Goal: Task Accomplishment & Management: Contribute content

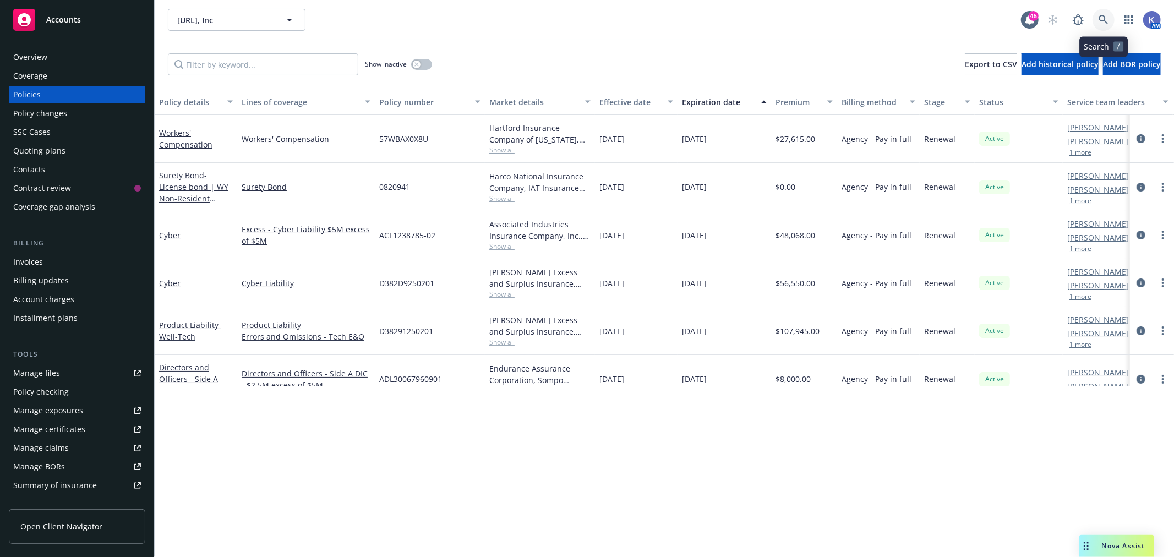
click at [1102, 17] on icon at bounding box center [1104, 20] width 10 height 10
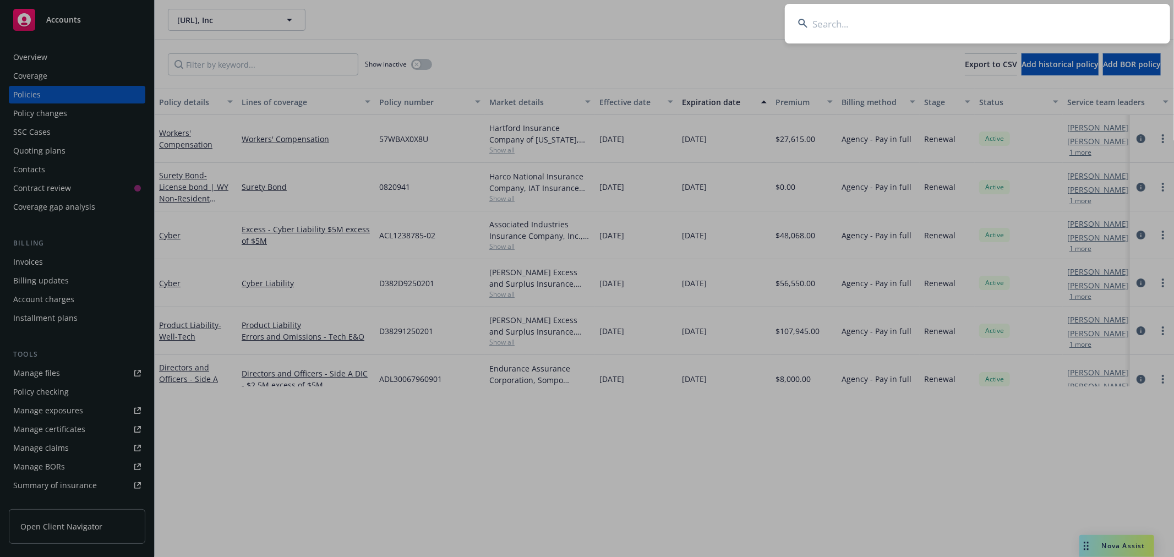
click at [981, 28] on input at bounding box center [977, 24] width 385 height 40
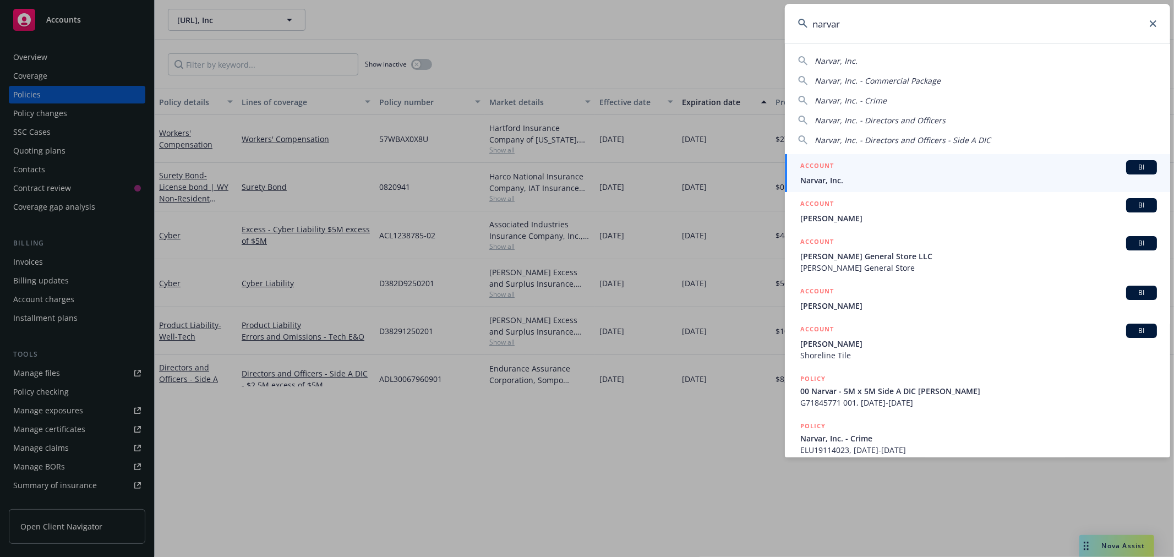
type input "narvar"
click at [822, 187] on link "ACCOUNT BI Narvar, Inc." at bounding box center [977, 173] width 385 height 38
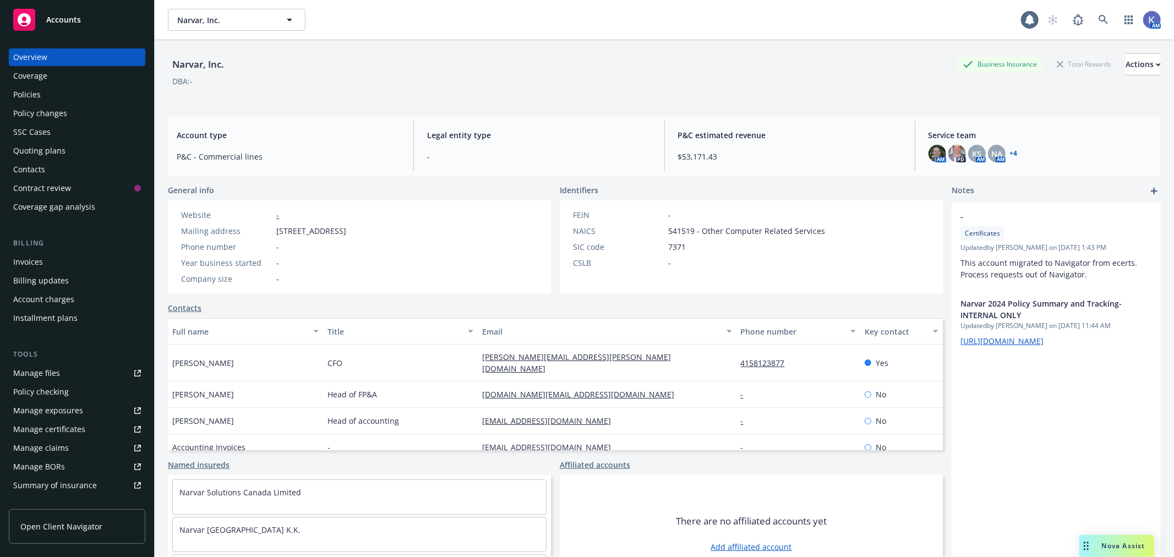
click at [72, 96] on div "Policies" at bounding box center [77, 95] width 128 height 18
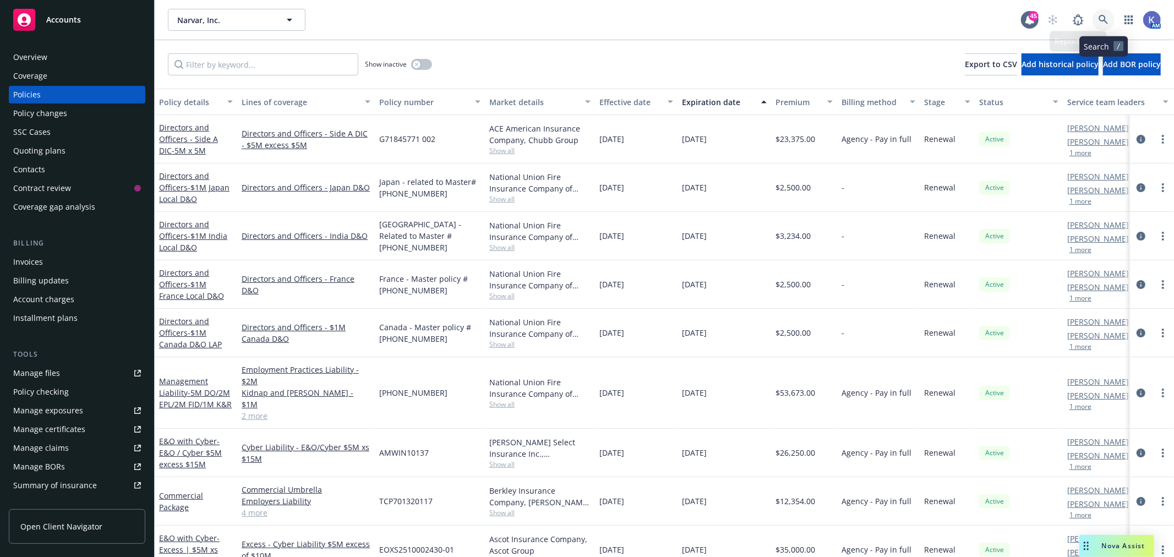
click at [1105, 17] on icon at bounding box center [1104, 20] width 10 height 10
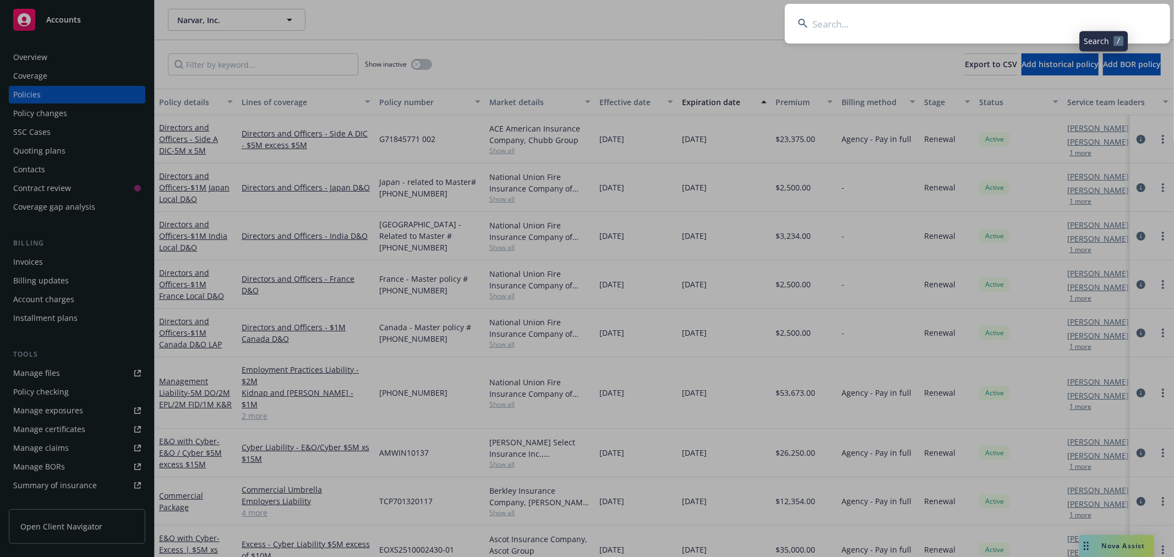
click at [1031, 20] on input at bounding box center [977, 24] width 385 height 40
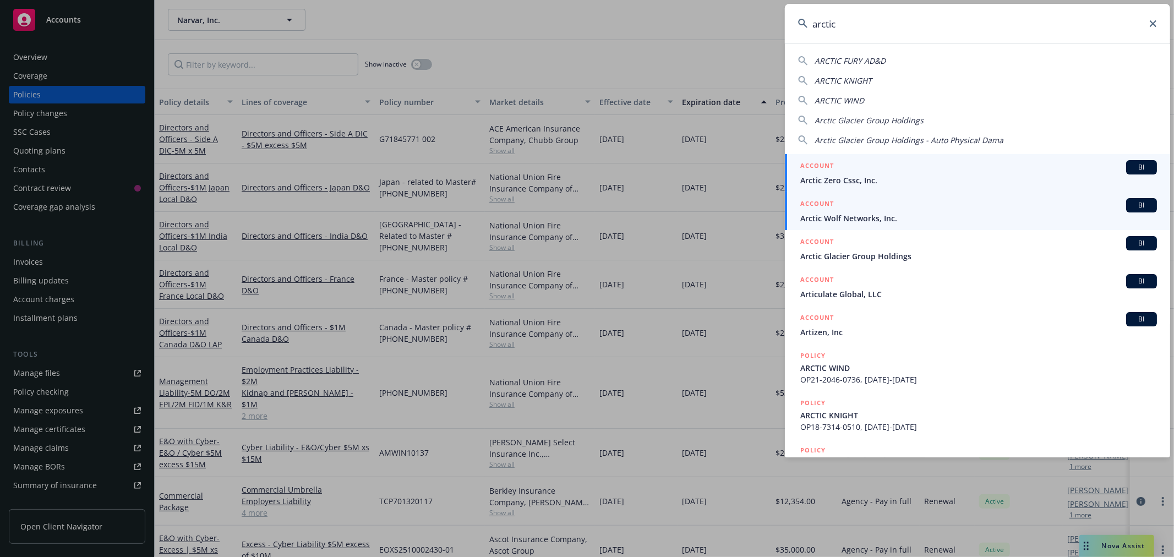
type input "arctic"
click at [843, 219] on span "Arctic Wolf Networks, Inc." at bounding box center [979, 219] width 357 height 12
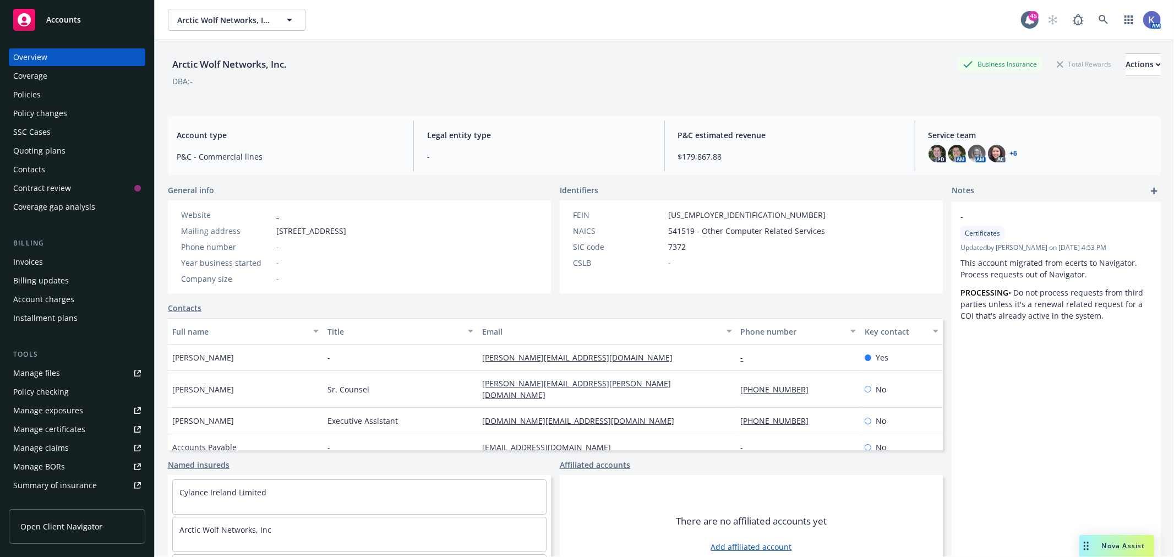
click at [61, 94] on div "Policies" at bounding box center [77, 95] width 128 height 18
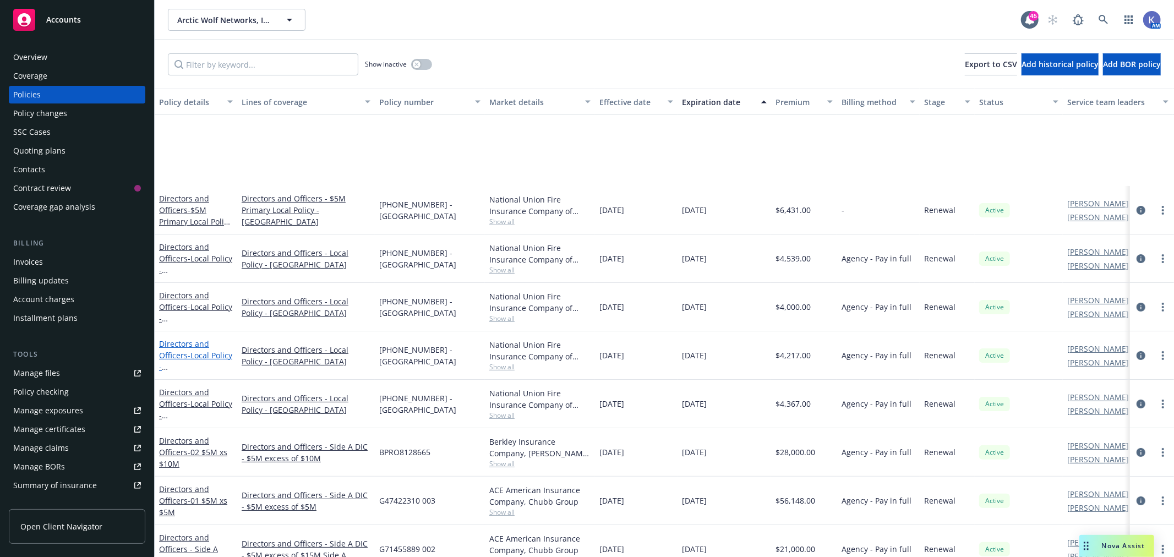
scroll to position [183, 0]
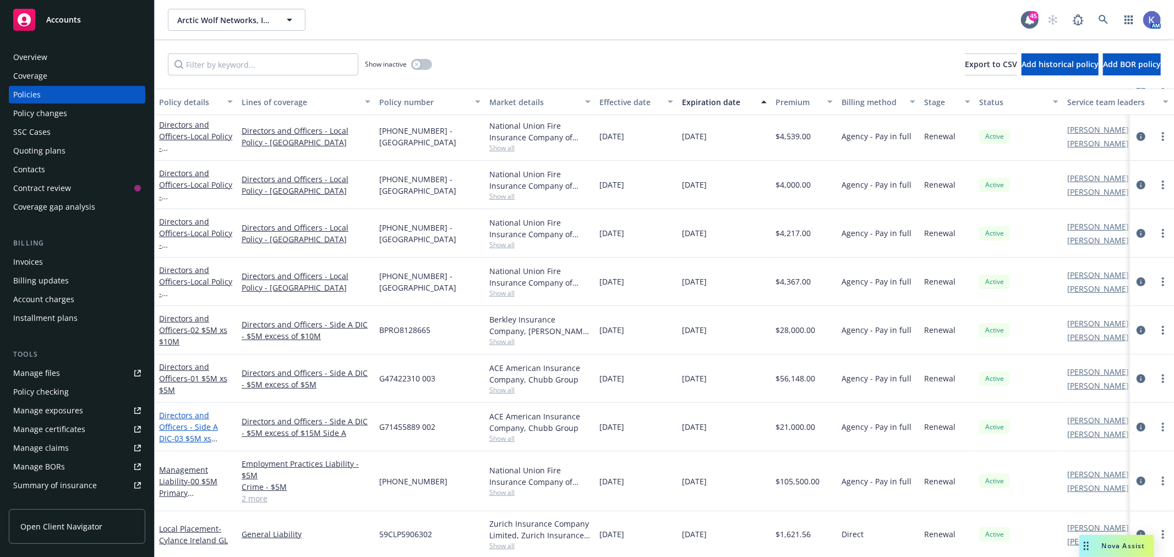
click at [193, 414] on link "Directors and Officers - Side A DIC - 03 $5M xs $15M" at bounding box center [188, 432] width 59 height 45
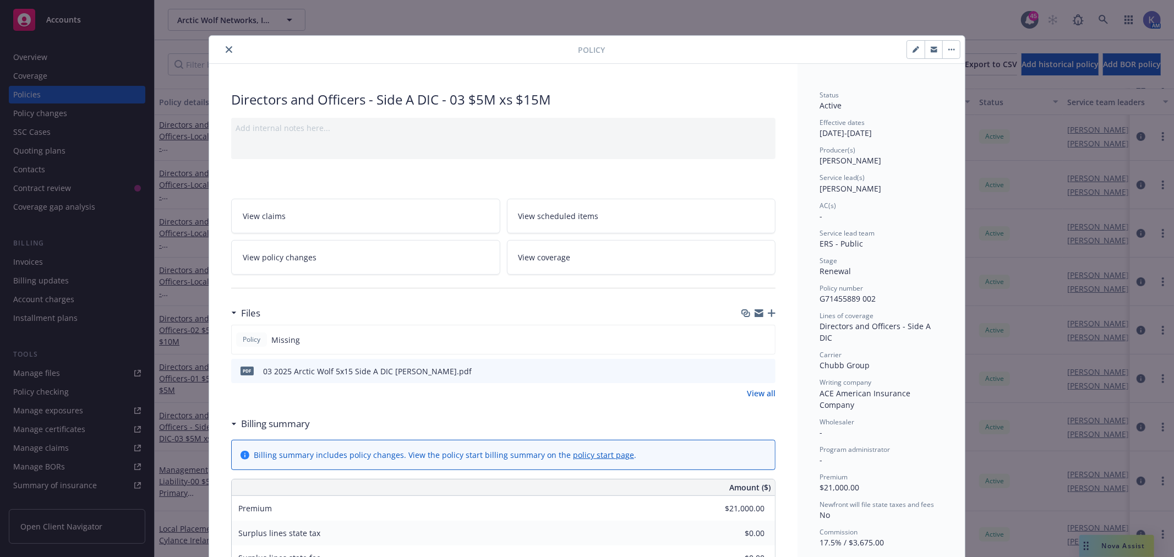
click at [226, 52] on icon "close" at bounding box center [229, 49] width 7 height 7
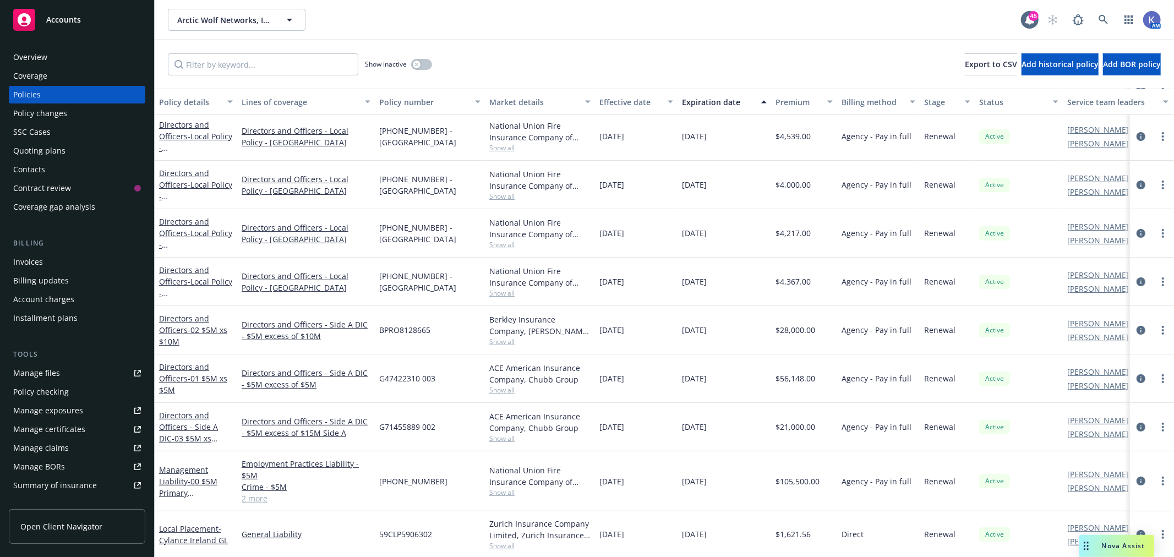
drag, startPoint x: 879, startPoint y: 32, endPoint x: 792, endPoint y: 30, distance: 87.0
click at [879, 32] on div "Arctic Wolf Networks, Inc. Arctic Wolf Networks, Inc. 45 AM" at bounding box center [665, 20] width 1020 height 40
click at [192, 425] on link "Directors and Officers - Side A DIC - 03 $5M xs $15M" at bounding box center [188, 432] width 59 height 45
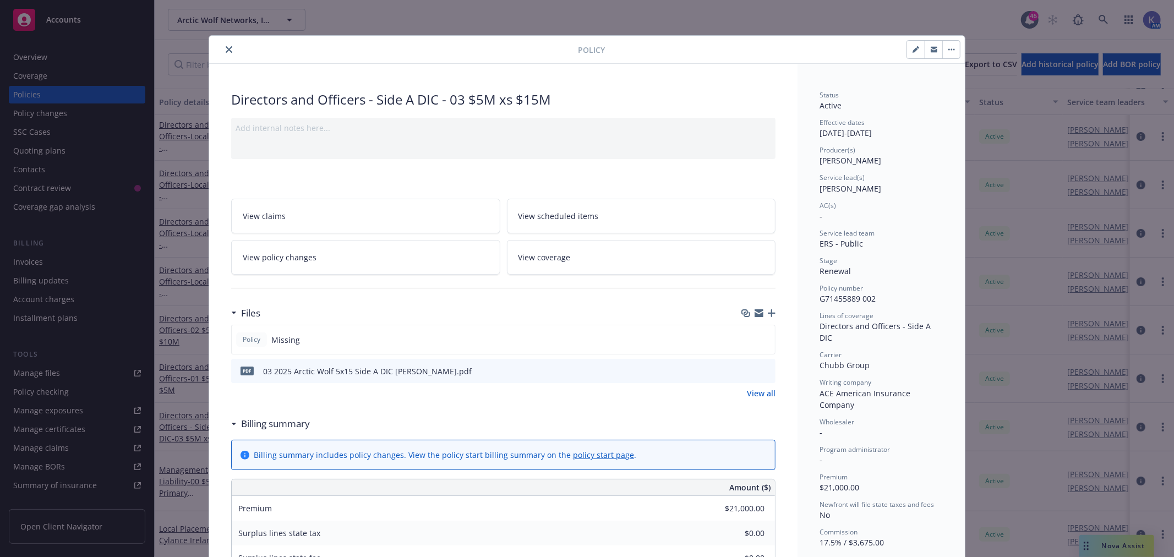
click at [768, 313] on icon "button" at bounding box center [772, 313] width 8 height 8
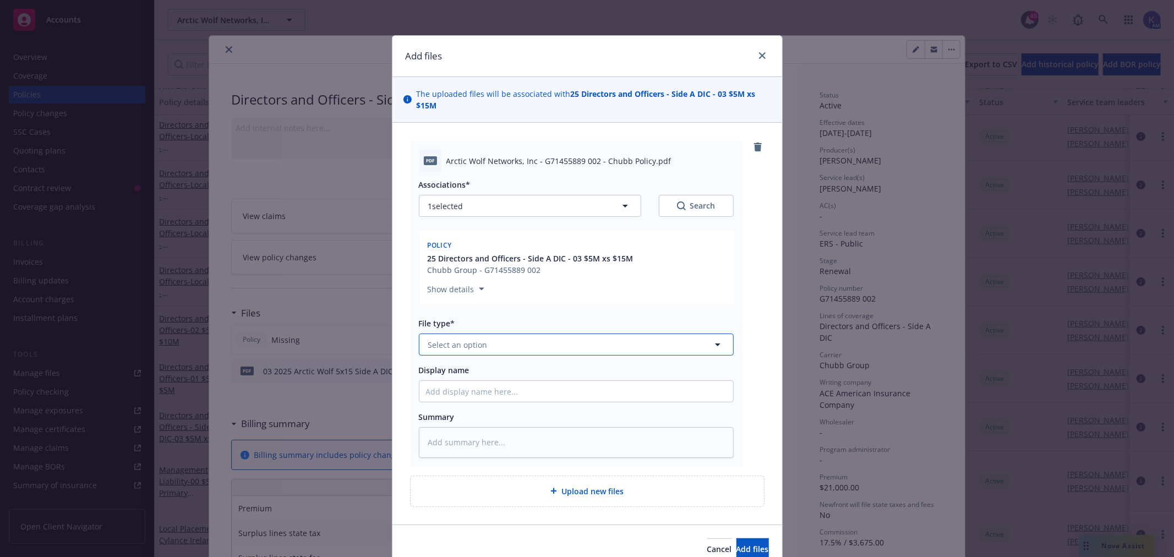
click at [474, 343] on span "Select an option" at bounding box center [457, 345] width 59 height 12
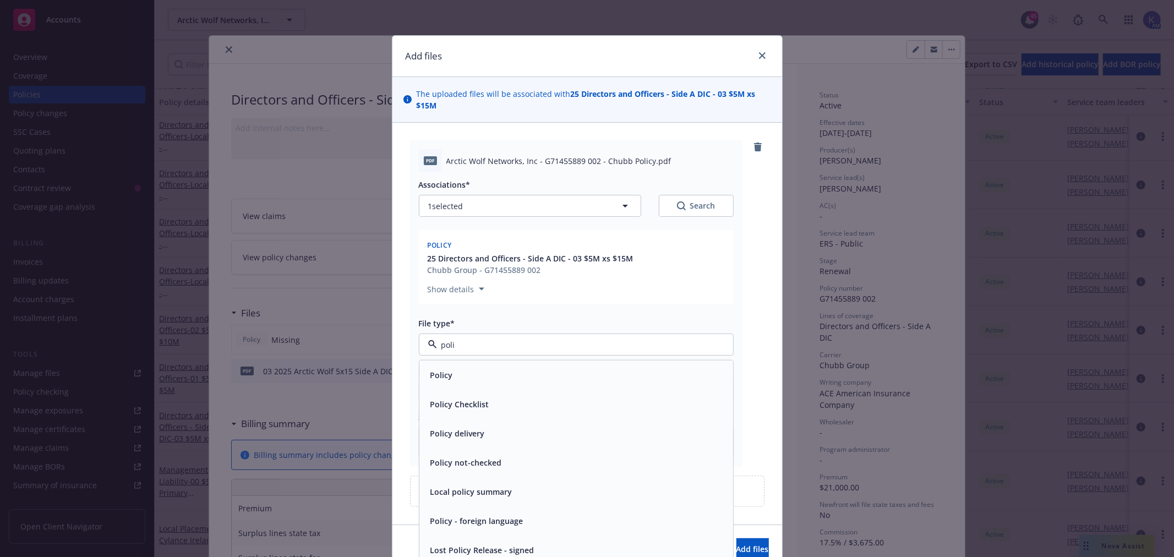
type input "polic"
click at [435, 372] on span "Policy" at bounding box center [442, 375] width 23 height 12
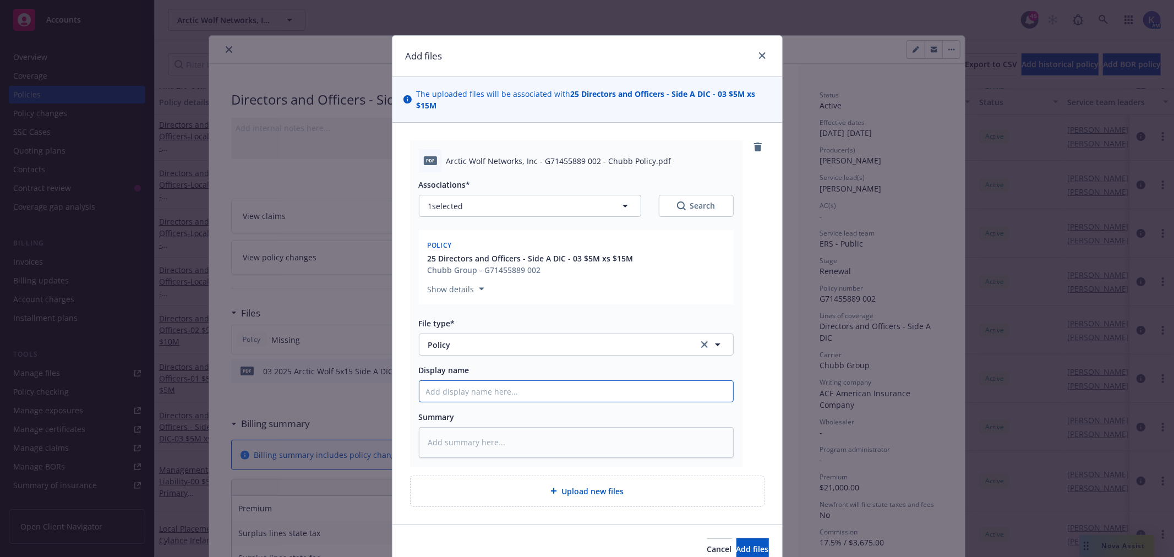
click at [456, 394] on input "Display name" at bounding box center [577, 391] width 314 height 21
type textarea "x"
type input "0"
type textarea "x"
type input "03 2025 Arctic Wolf 5x15 Side A DIC [PERSON_NAME]"
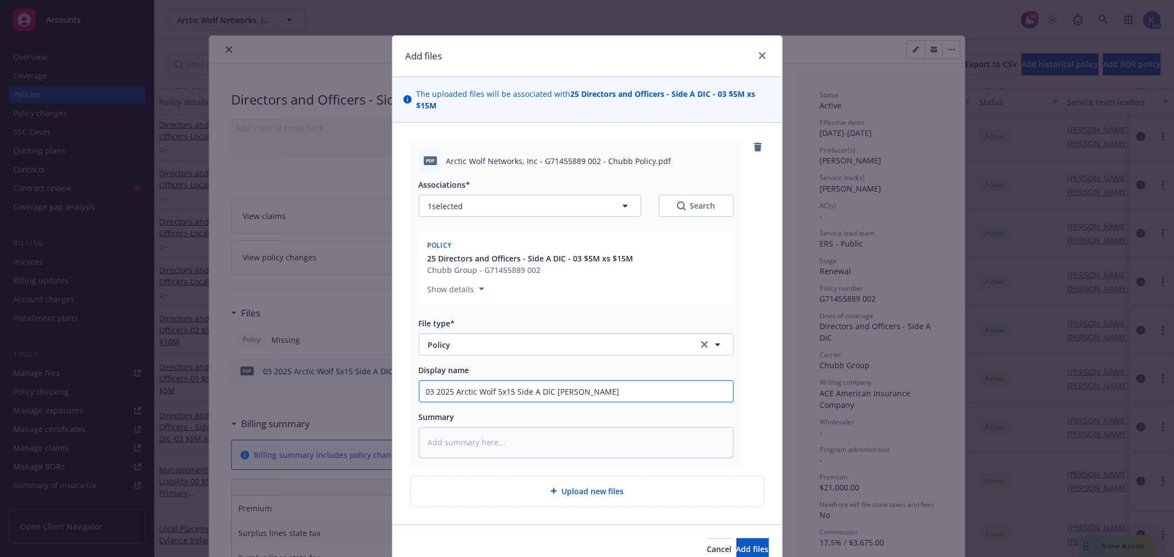
click at [558, 392] on input "03 2025 Arctic Wolf 5x15 Side A DIC [PERSON_NAME]" at bounding box center [577, 391] width 314 height 21
type textarea "x"
type input "03 2025 Arctic Wolf 5x15 Side A DIC P- Chubb"
type textarea "x"
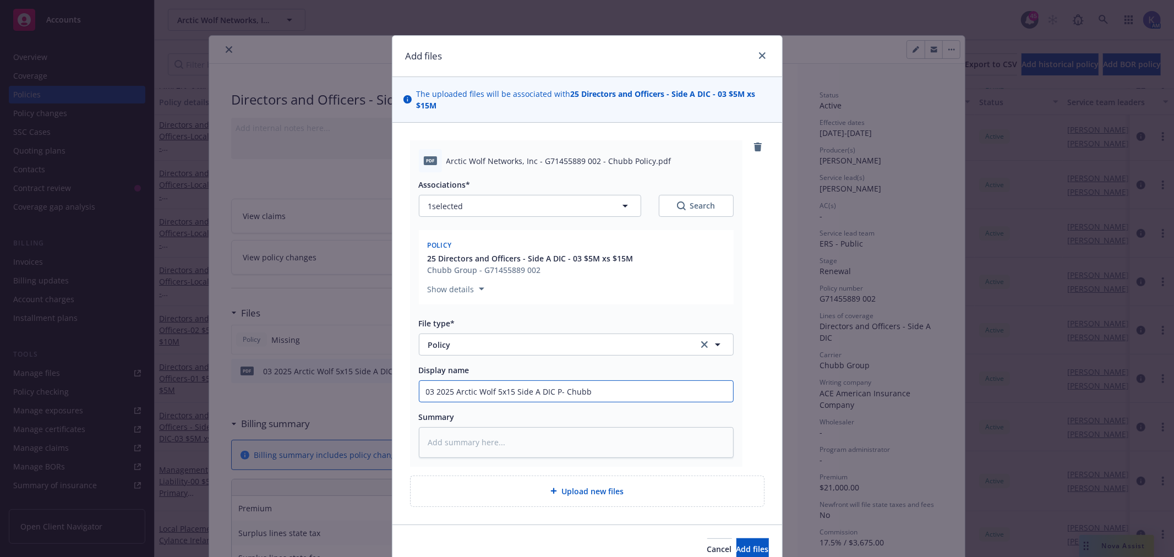
type input "03 2025 Arctic Wolf 5x15 Side A DIC Po- Chubb"
type textarea "x"
type input "03 2025 Arctic Wolf 5x15 Side A DIC Pol- Chubb"
type textarea "x"
type input "03 2025 Arctic Wolf 5x15 Side A DIC [PERSON_NAME]"
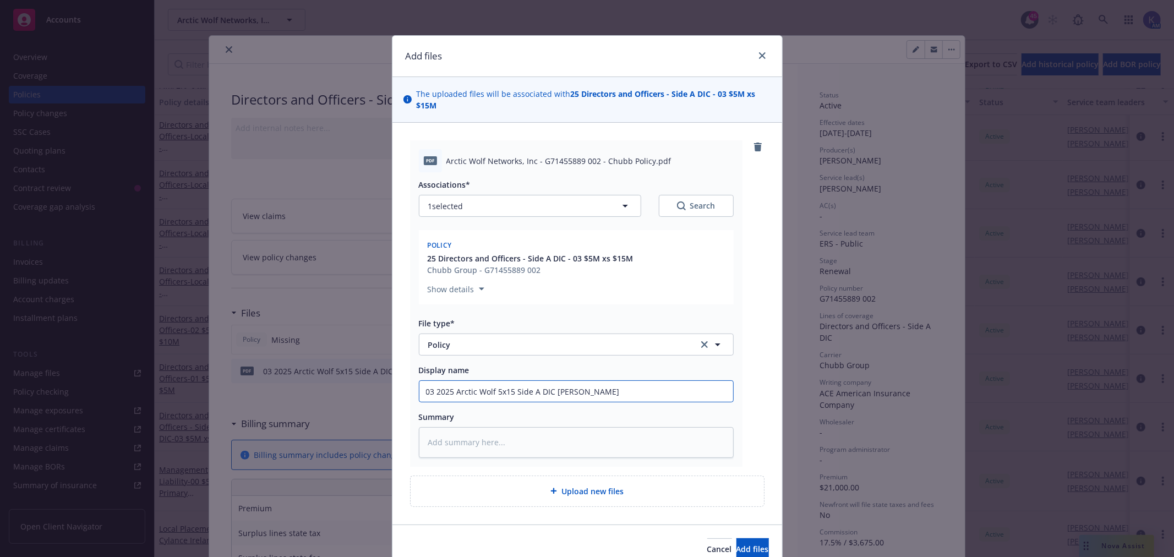
type textarea "x"
type input "03 2025 Arctic Wolf 5x15 Side A DIC Policy- Chubb"
type textarea "x"
type input "03 2025 Arctic Wolf 5x15 Side A DIC Policy - Chubb"
click at [737, 544] on span "Add files" at bounding box center [753, 549] width 32 height 10
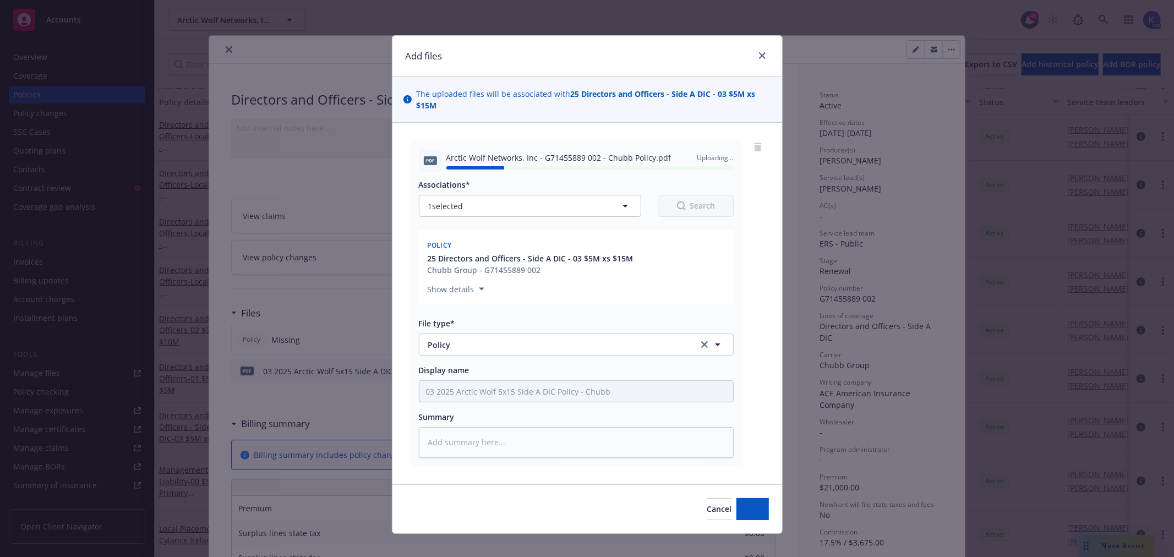
type textarea "x"
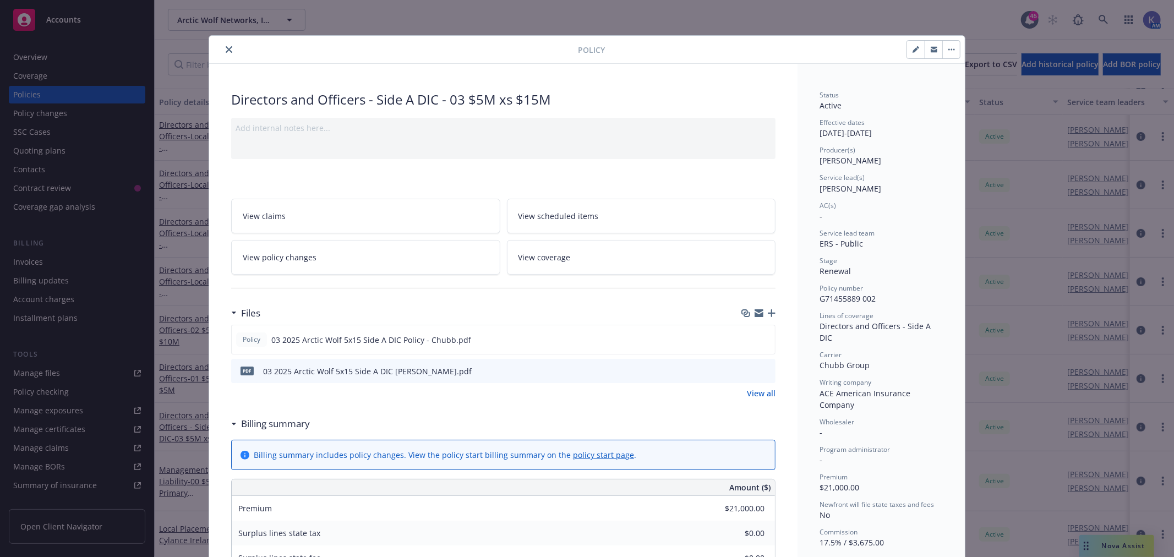
click at [226, 50] on icon "close" at bounding box center [229, 49] width 7 height 7
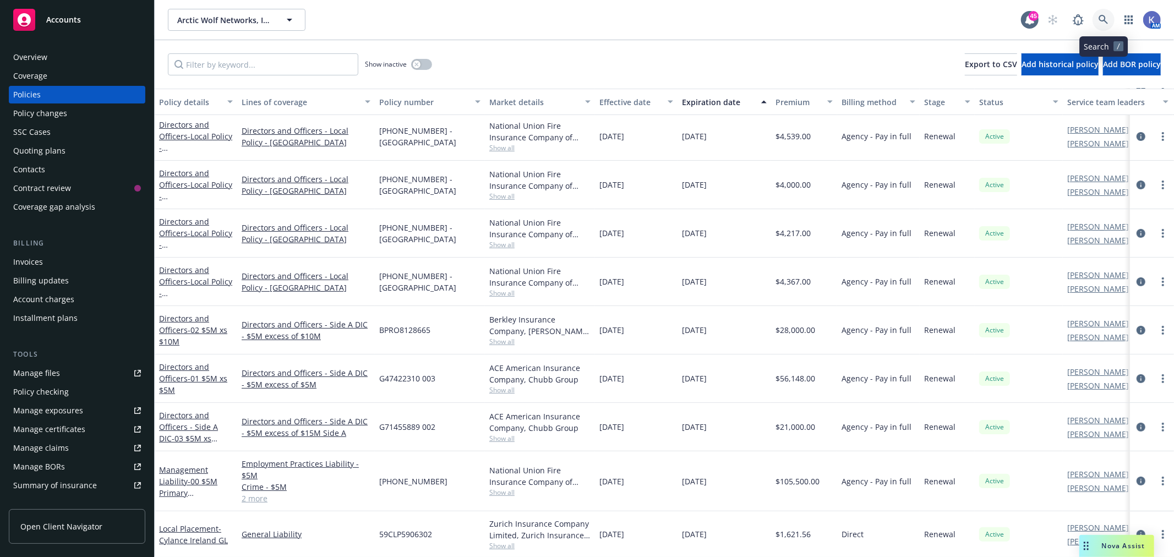
click at [1110, 19] on link at bounding box center [1104, 20] width 22 height 22
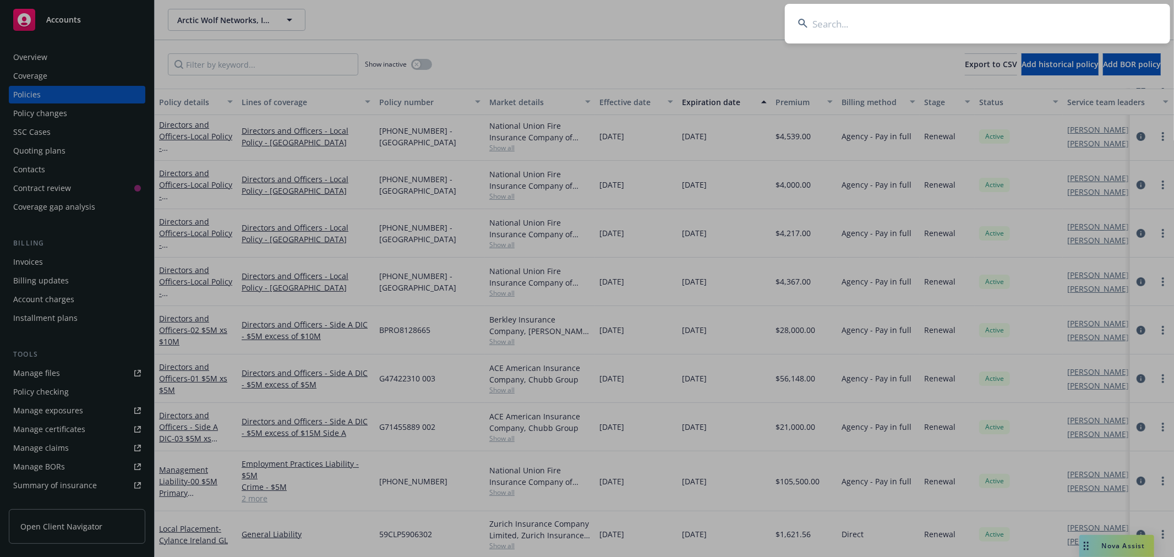
click at [1016, 26] on input at bounding box center [977, 24] width 385 height 40
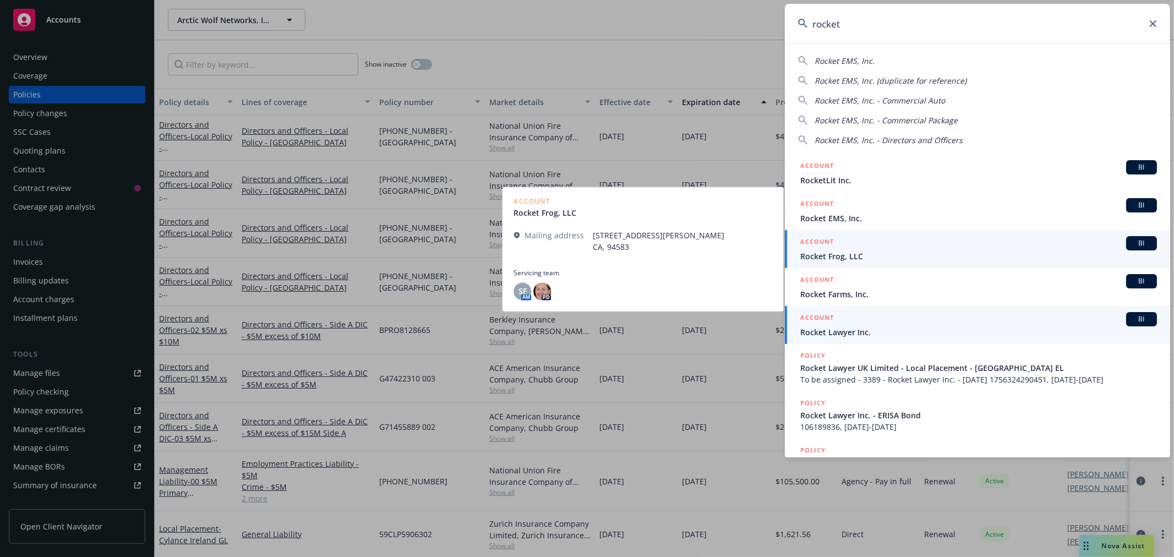
type input "rocket"
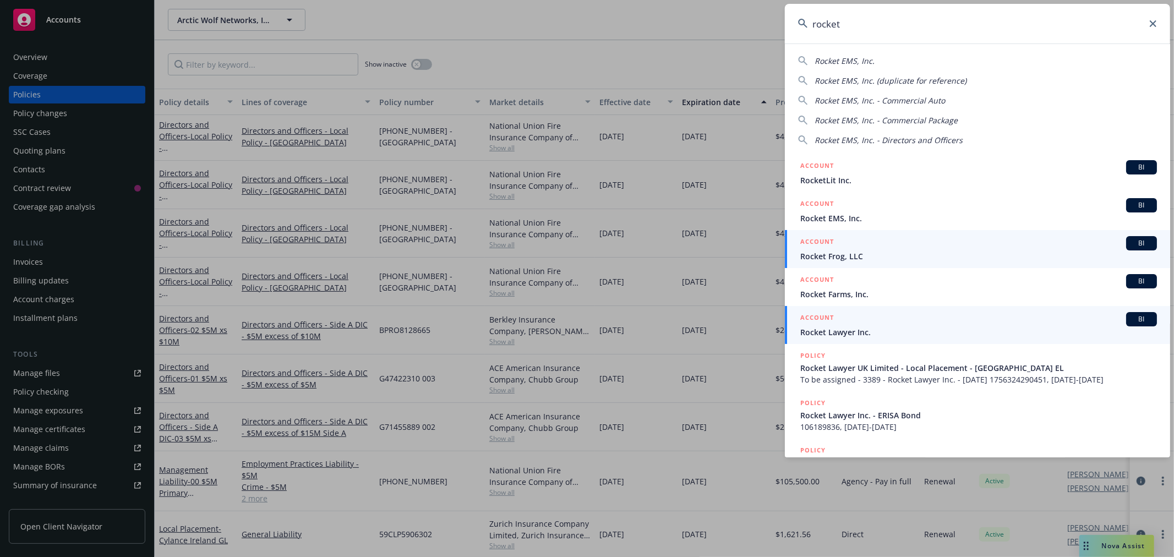
click at [859, 333] on span "Rocket Lawyer Inc." at bounding box center [979, 333] width 357 height 12
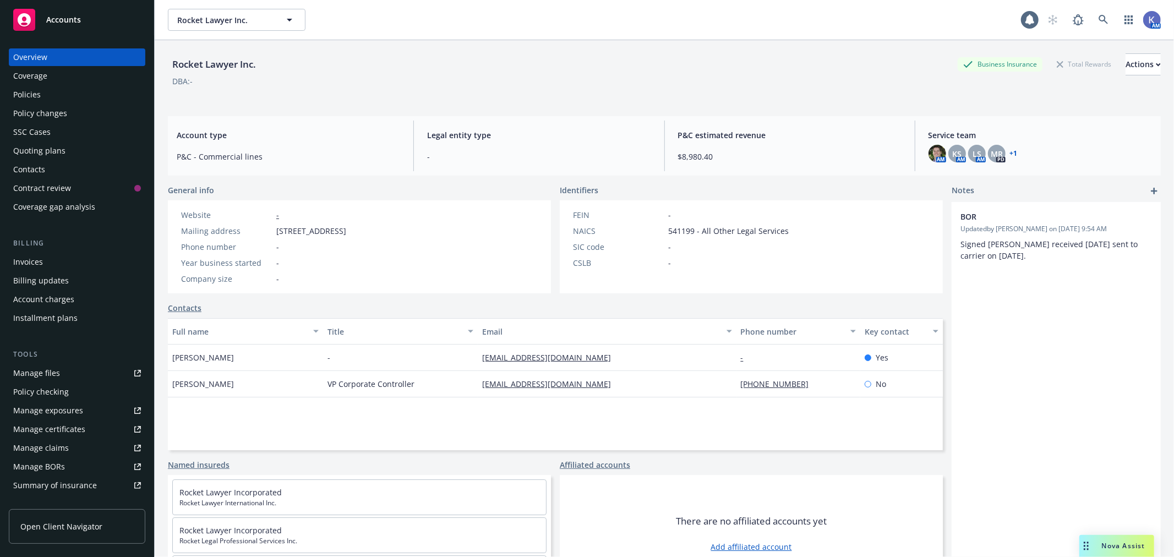
click at [45, 98] on div "Policies" at bounding box center [77, 95] width 128 height 18
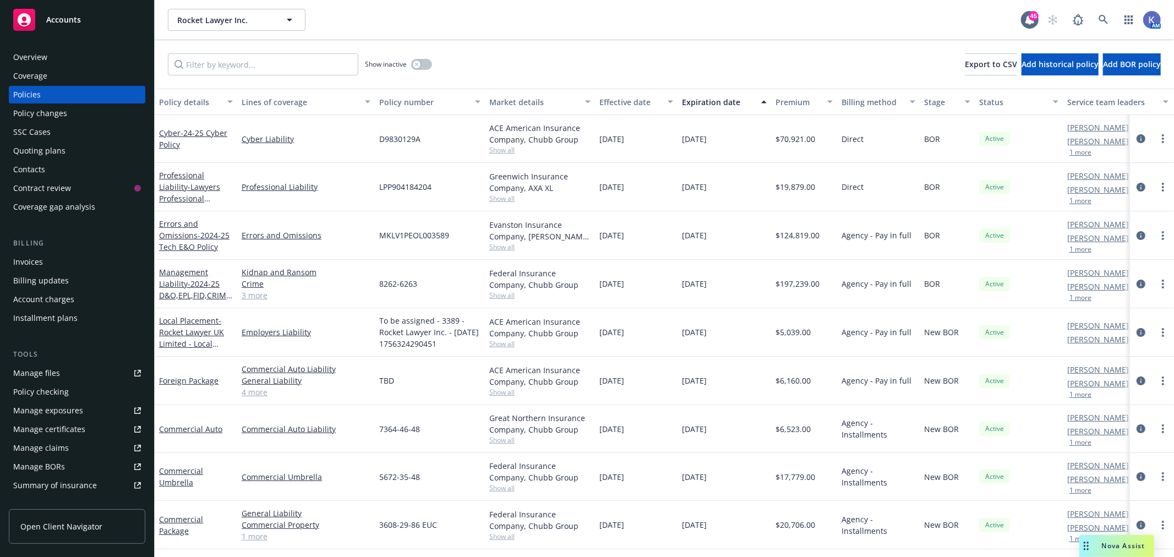
click at [541, 37] on div "Rocket Lawyer Inc. Rocket Lawyer Inc. 45 AM" at bounding box center [665, 20] width 1020 height 40
click at [253, 295] on link "3 more" at bounding box center [306, 296] width 129 height 12
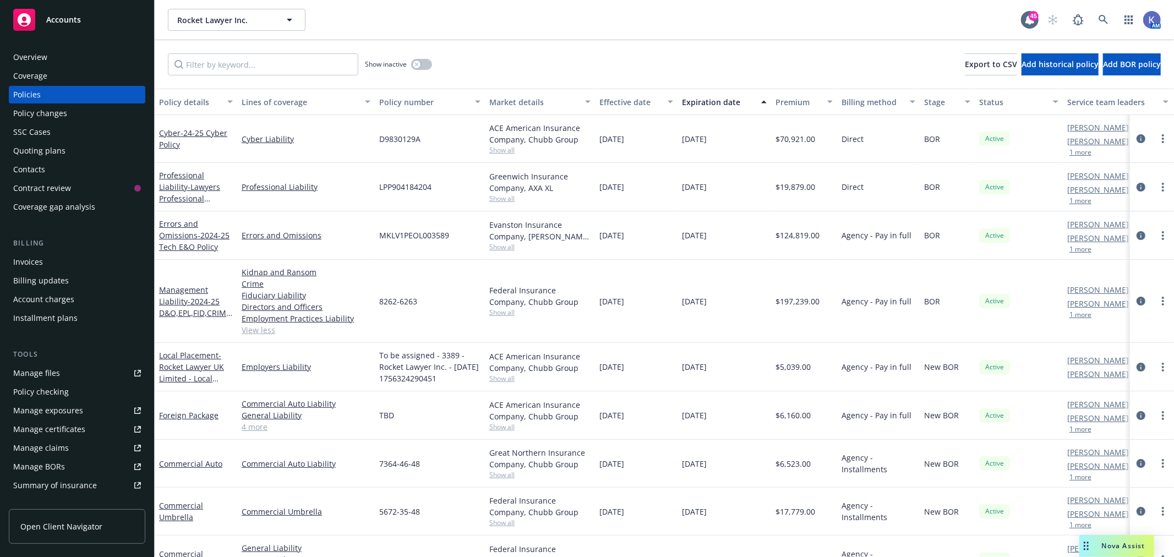
click at [61, 376] on link "Manage files" at bounding box center [77, 374] width 137 height 18
click at [204, 305] on span "- 2024-25 D&O,EPL,FID,CRIME, K&R" at bounding box center [196, 313] width 74 height 34
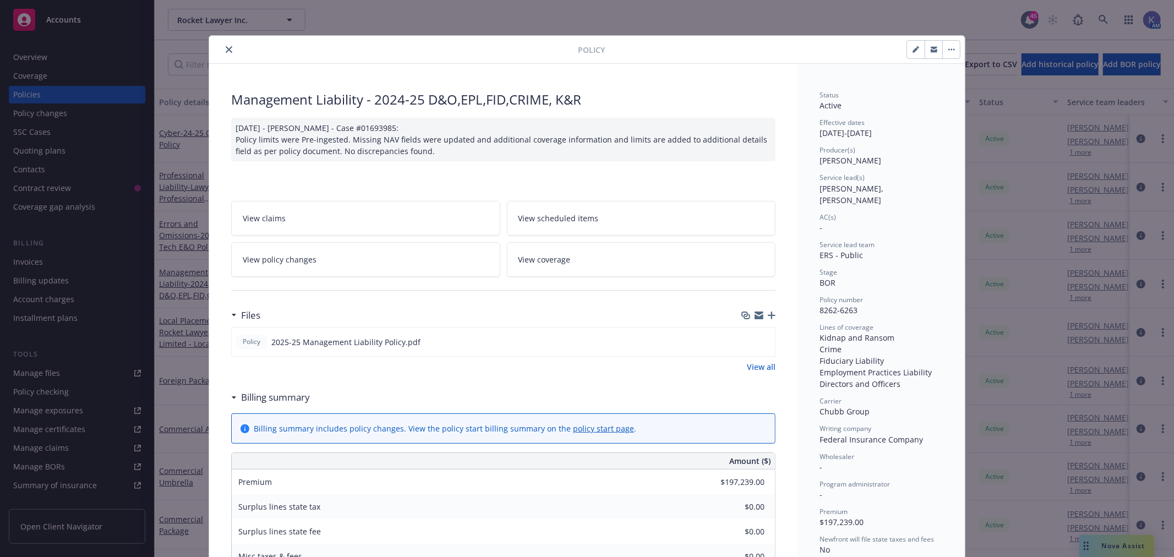
click at [226, 48] on icon "close" at bounding box center [229, 49] width 7 height 7
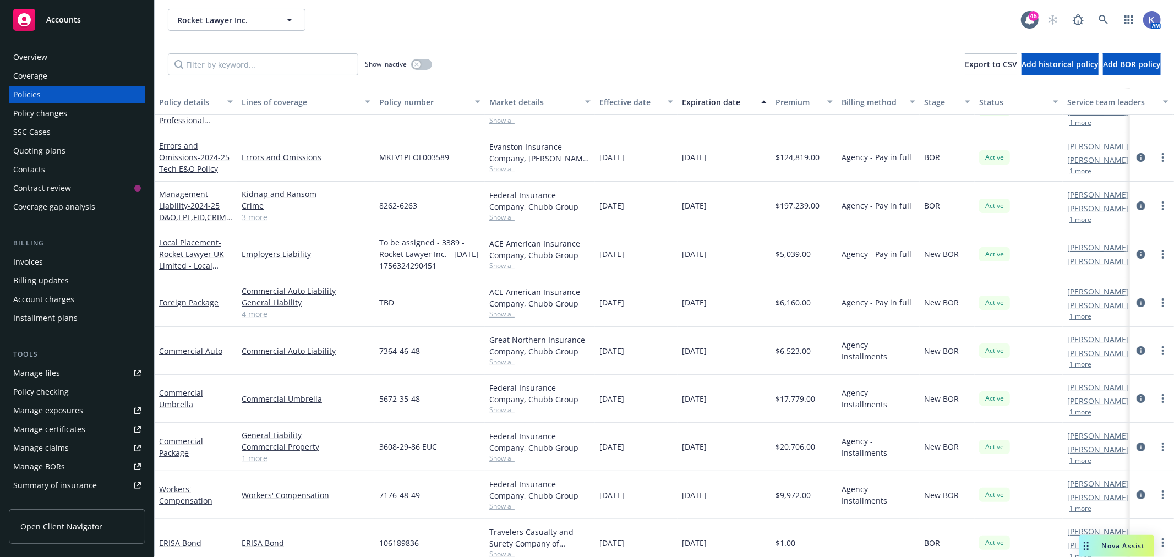
scroll to position [95, 0]
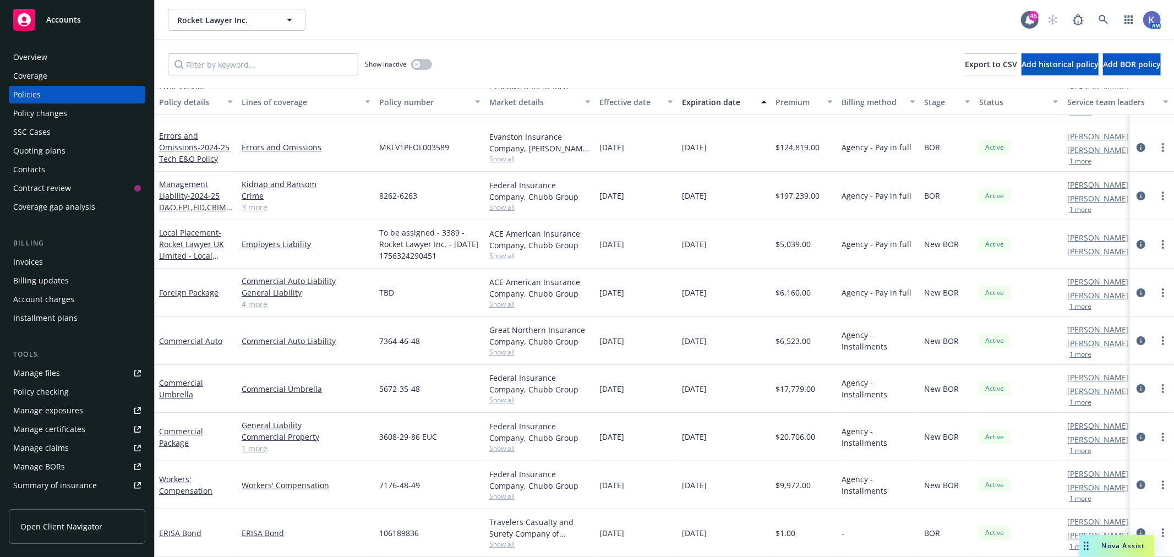
click at [1076, 496] on button "1 more" at bounding box center [1081, 499] width 22 height 7
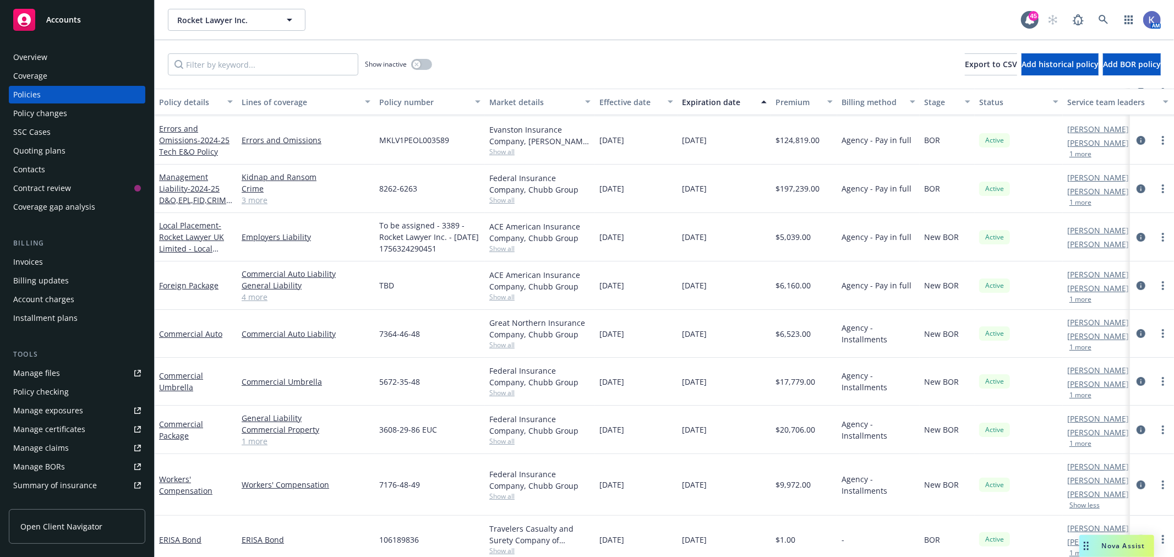
scroll to position [0, 0]
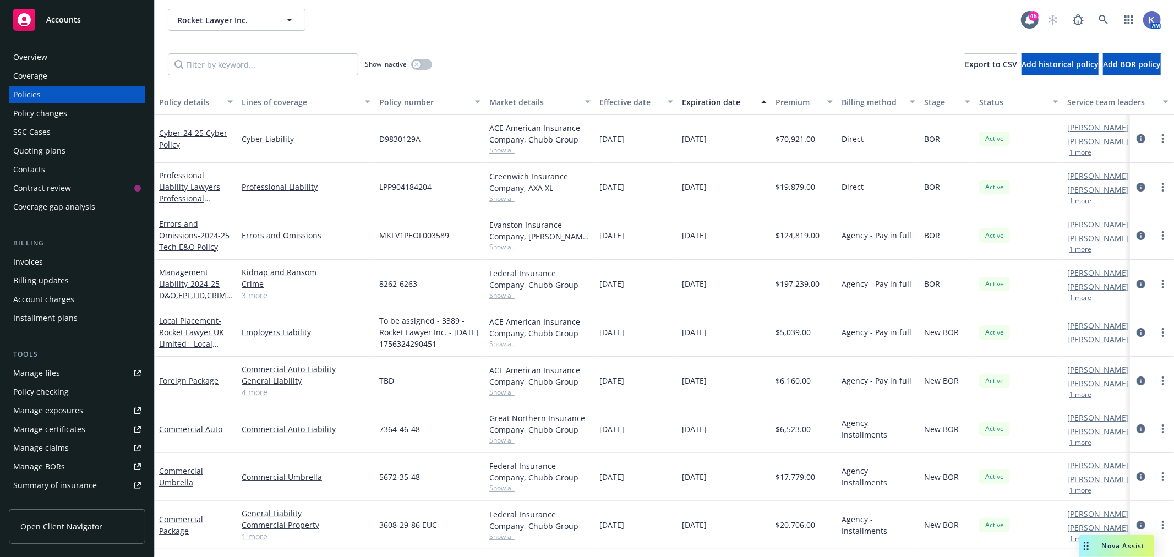
click at [1078, 298] on button "1 more" at bounding box center [1081, 298] width 22 height 7
click at [67, 366] on link "Manage files" at bounding box center [77, 374] width 137 height 18
click at [192, 289] on span "- 2024-25 D&O,EPL,FID,CRIME, K&R" at bounding box center [196, 296] width 74 height 34
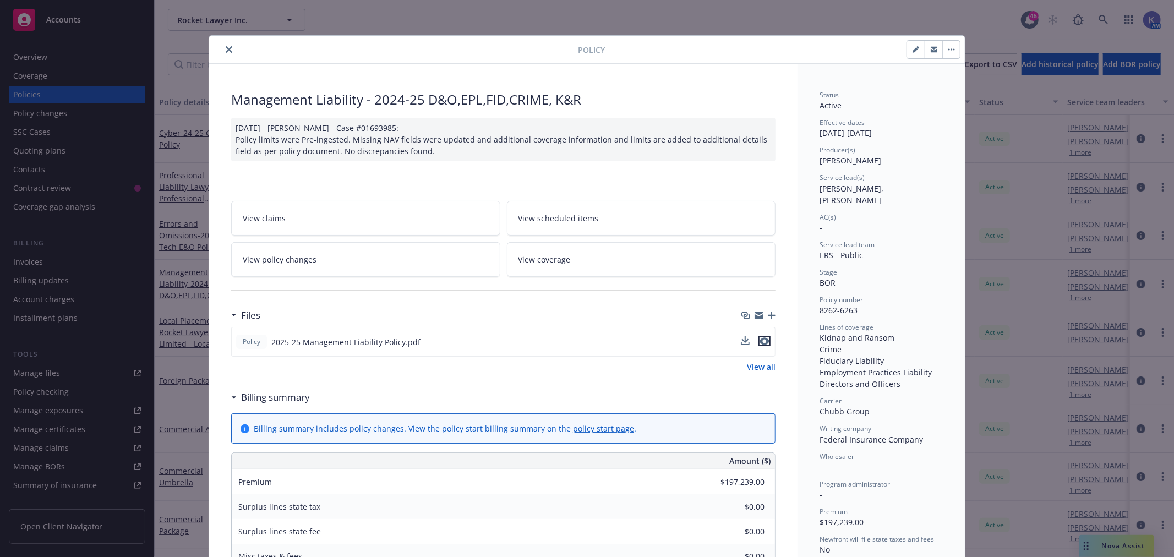
click at [762, 339] on icon "preview file" at bounding box center [765, 342] width 10 height 8
click at [226, 50] on icon "close" at bounding box center [229, 49] width 7 height 7
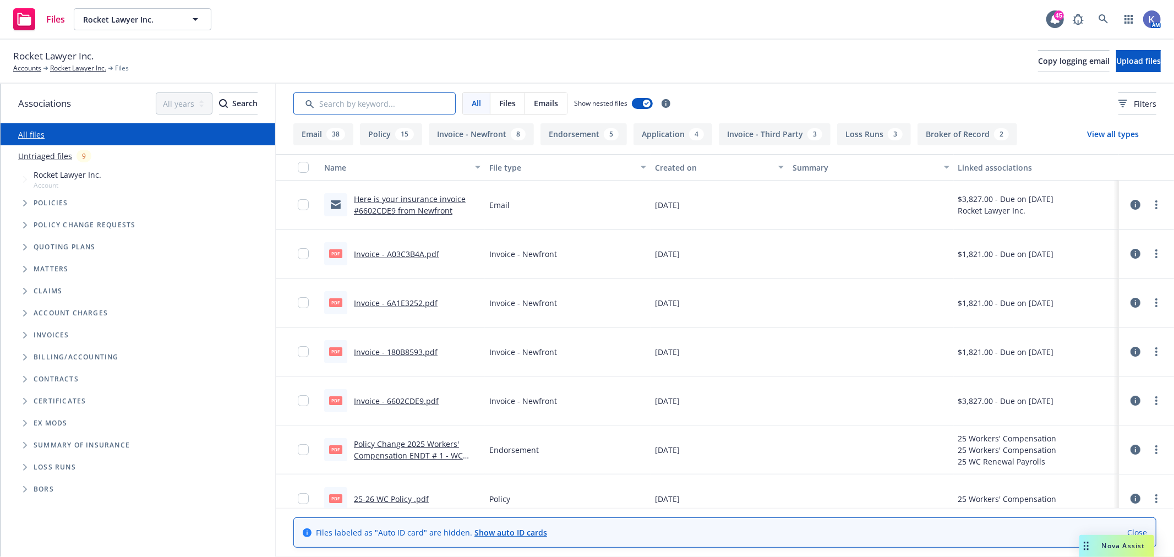
click at [344, 105] on input "Search by keyword..." at bounding box center [374, 104] width 162 height 22
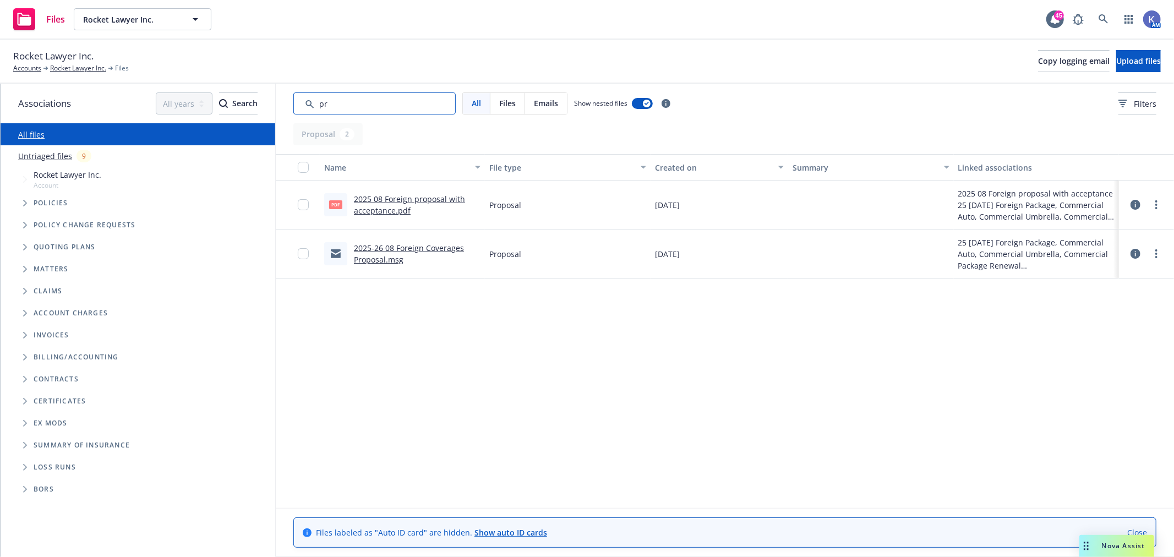
type input "p"
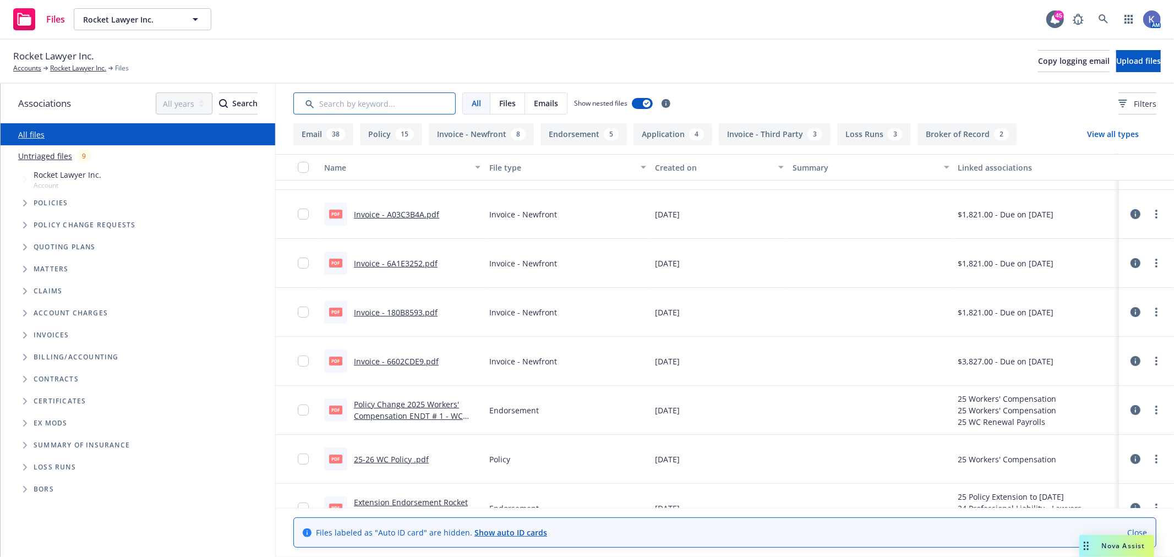
scroll to position [61, 0]
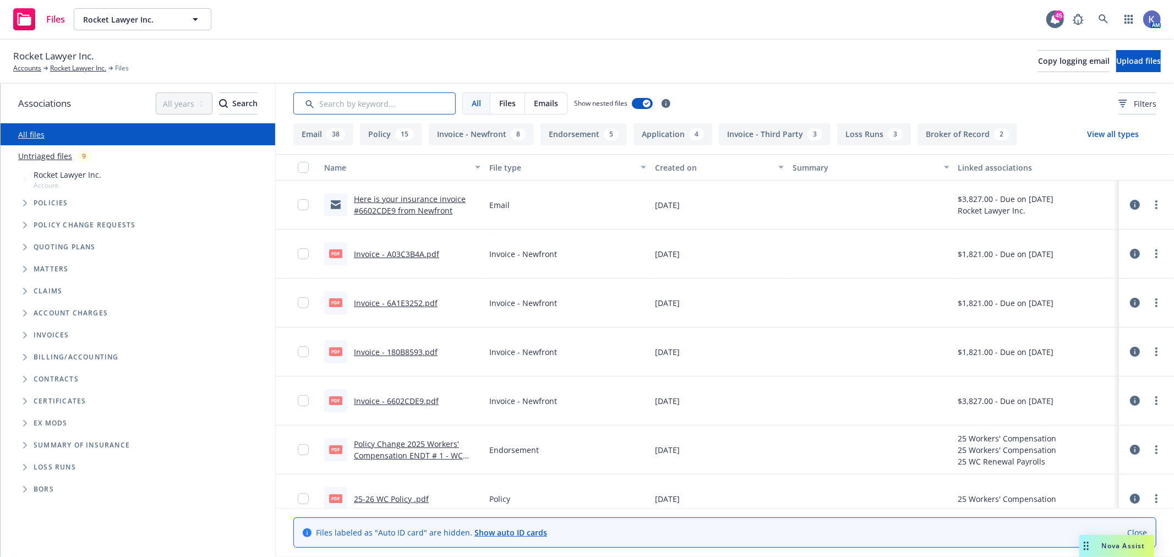
click at [383, 102] on input "Search by keyword..." at bounding box center [374, 104] width 162 height 22
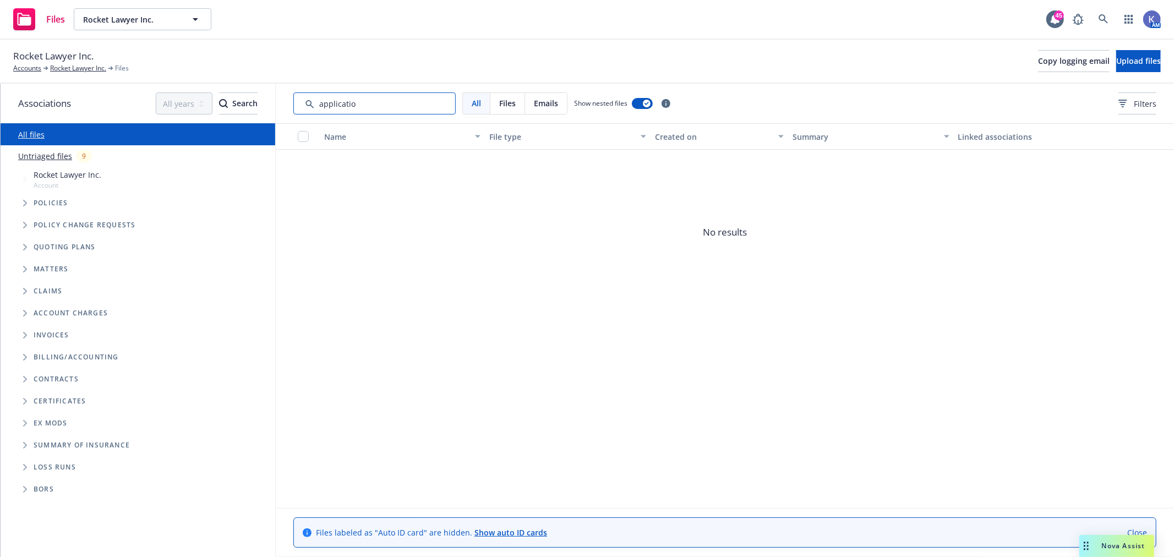
type input "application"
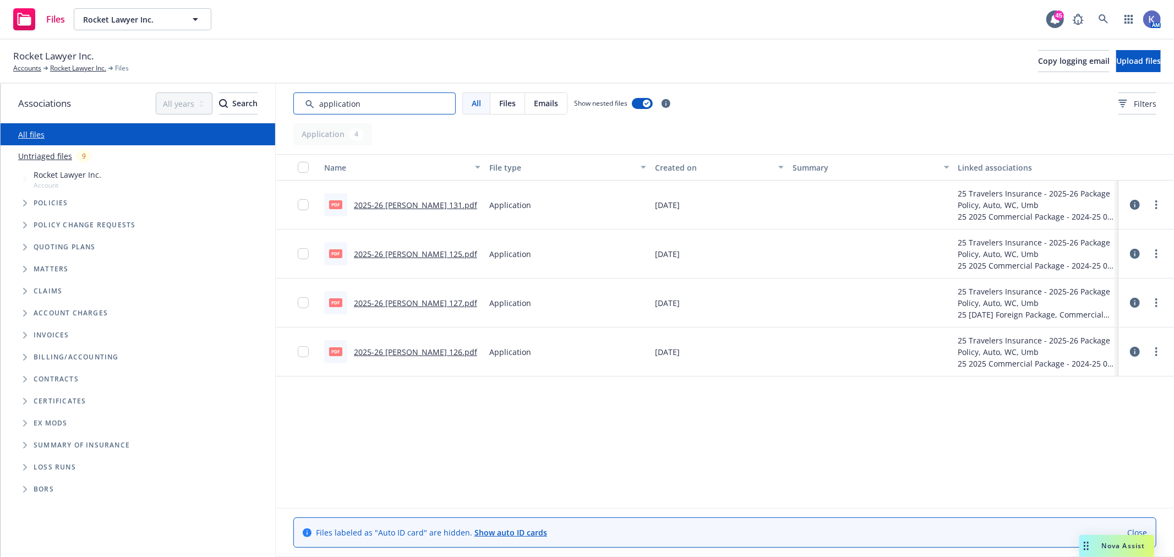
drag, startPoint x: 339, startPoint y: 105, endPoint x: 317, endPoint y: 101, distance: 22.3
click at [317, 101] on input "Search by keyword..." at bounding box center [374, 104] width 162 height 22
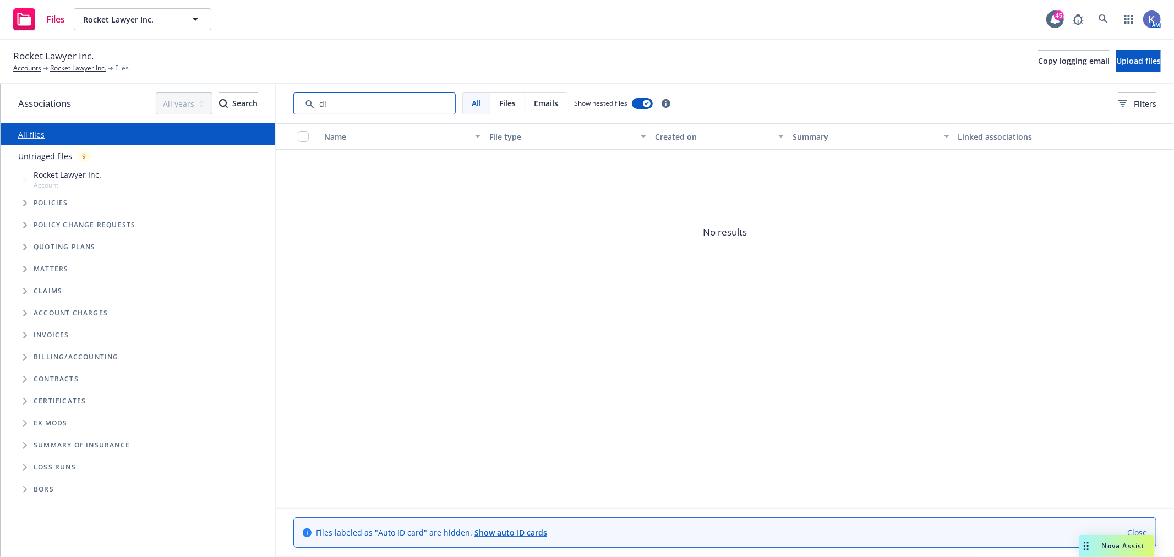
type input "d"
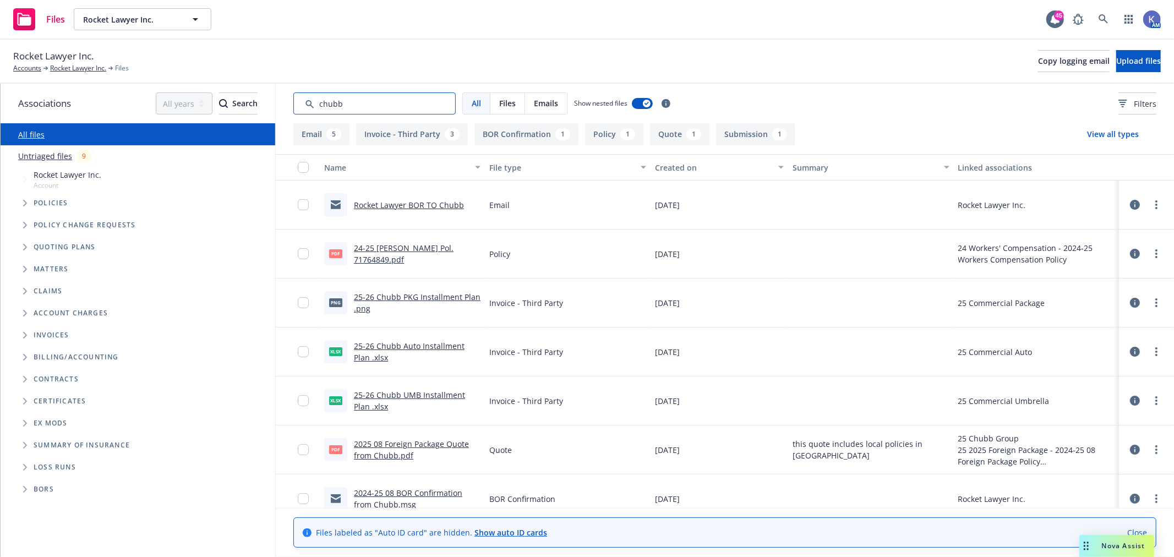
type input "chubb"
click at [422, 204] on link "Rocket Lawyer BOR TO Chubb" at bounding box center [409, 205] width 110 height 10
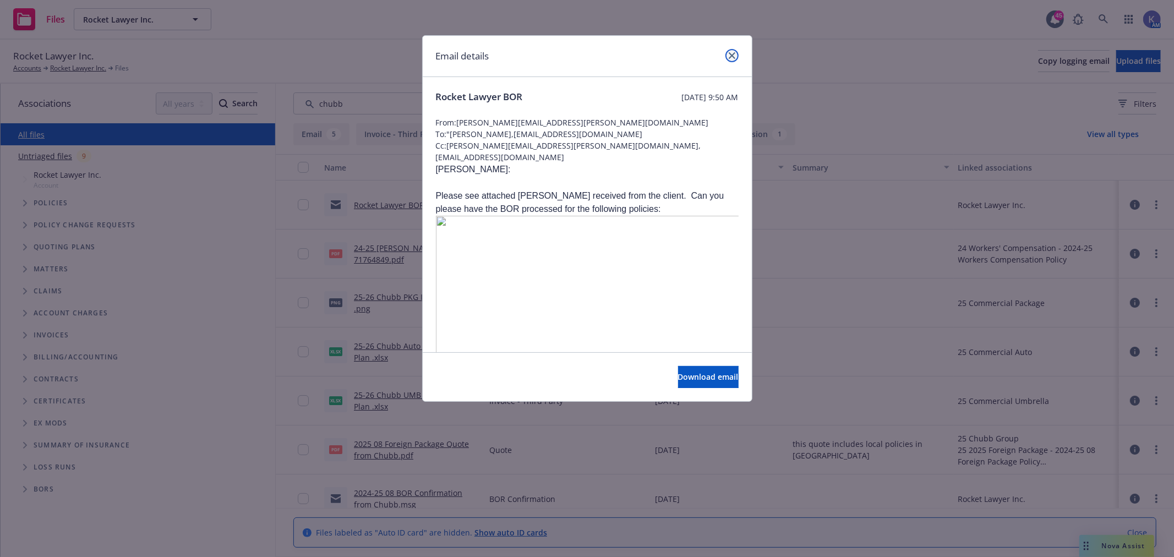
click at [732, 54] on icon "close" at bounding box center [732, 55] width 7 height 7
